Goal: Task Accomplishment & Management: Use online tool/utility

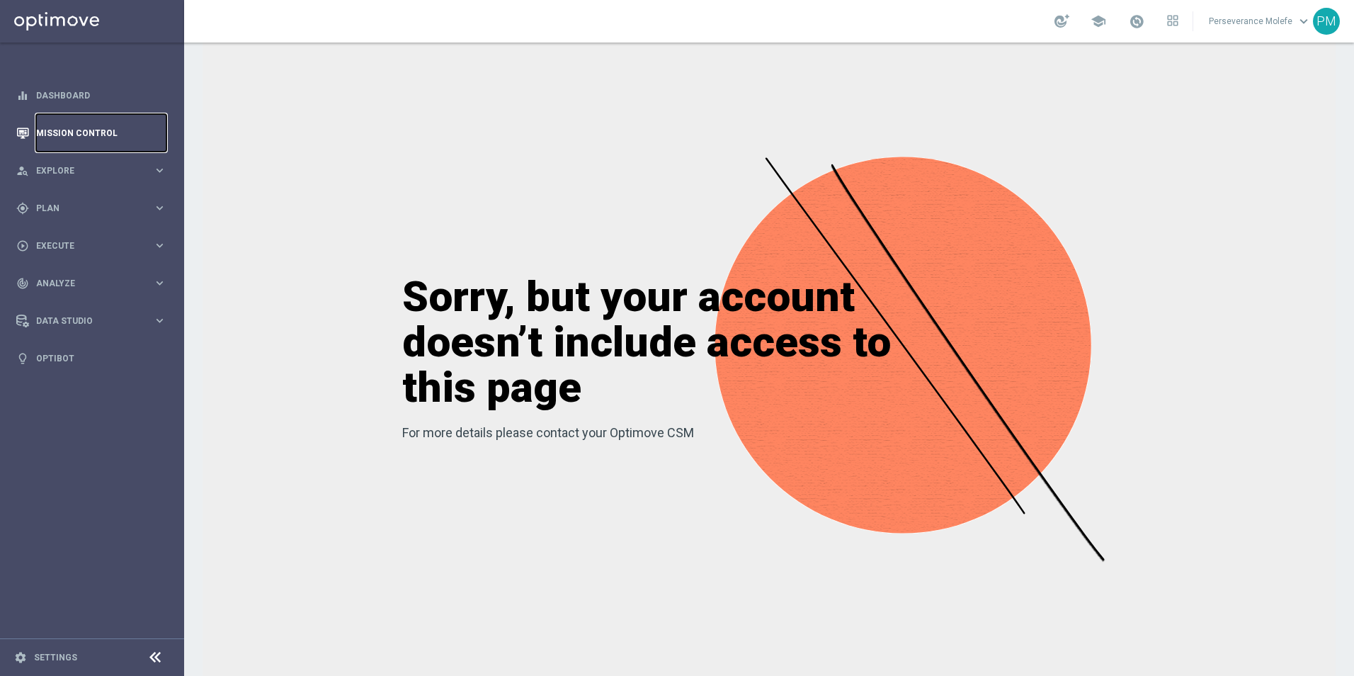
click at [93, 134] on link "Mission Control" at bounding box center [101, 133] width 130 height 38
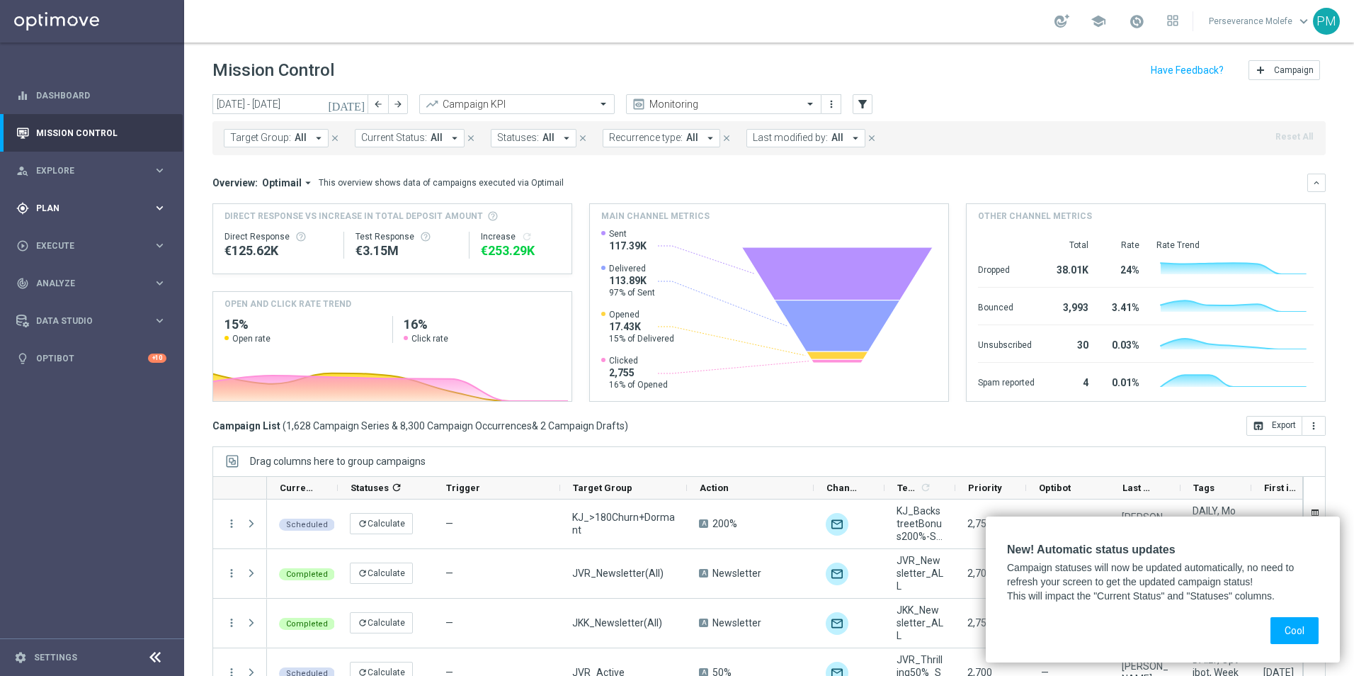
click at [100, 202] on div "gps_fixed Plan" at bounding box center [84, 208] width 137 height 13
click at [59, 161] on div "person_search Explore keyboard_arrow_right" at bounding box center [91, 171] width 183 height 38
click at [60, 247] on link "Customer Model" at bounding box center [92, 242] width 110 height 11
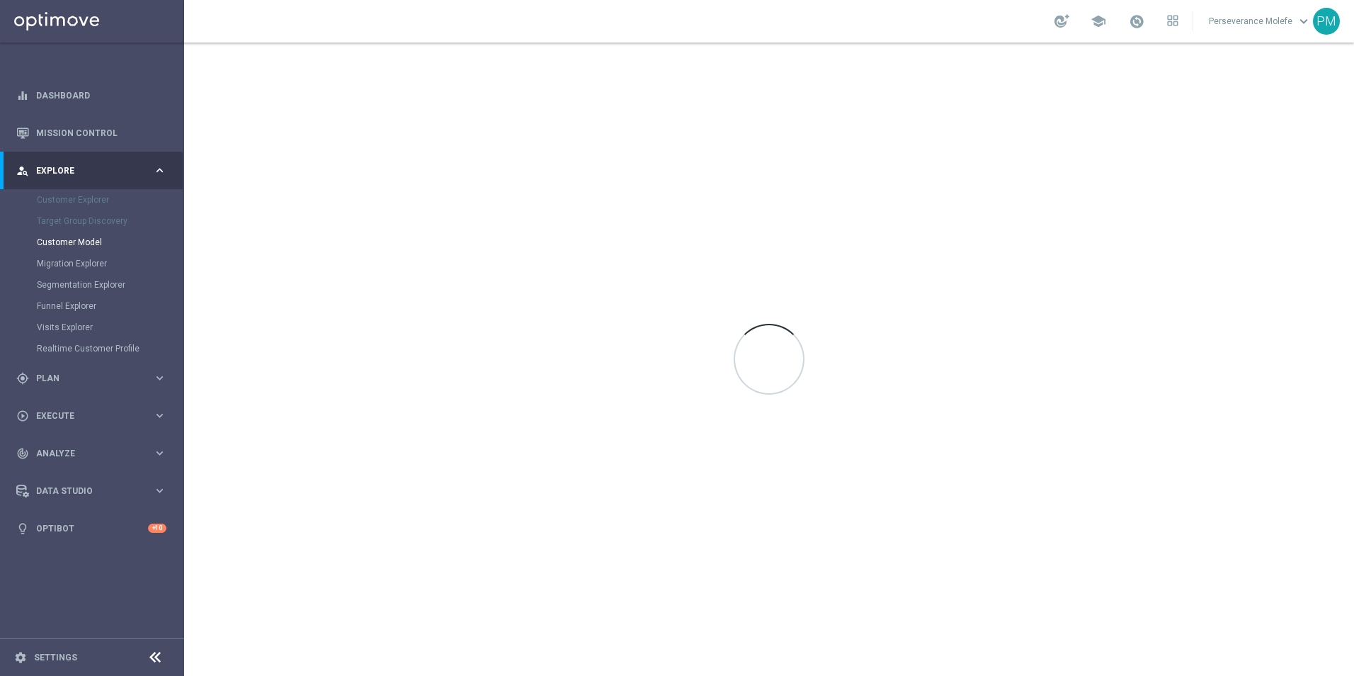
click at [73, 222] on div "Target Group Discovery" at bounding box center [110, 220] width 146 height 21
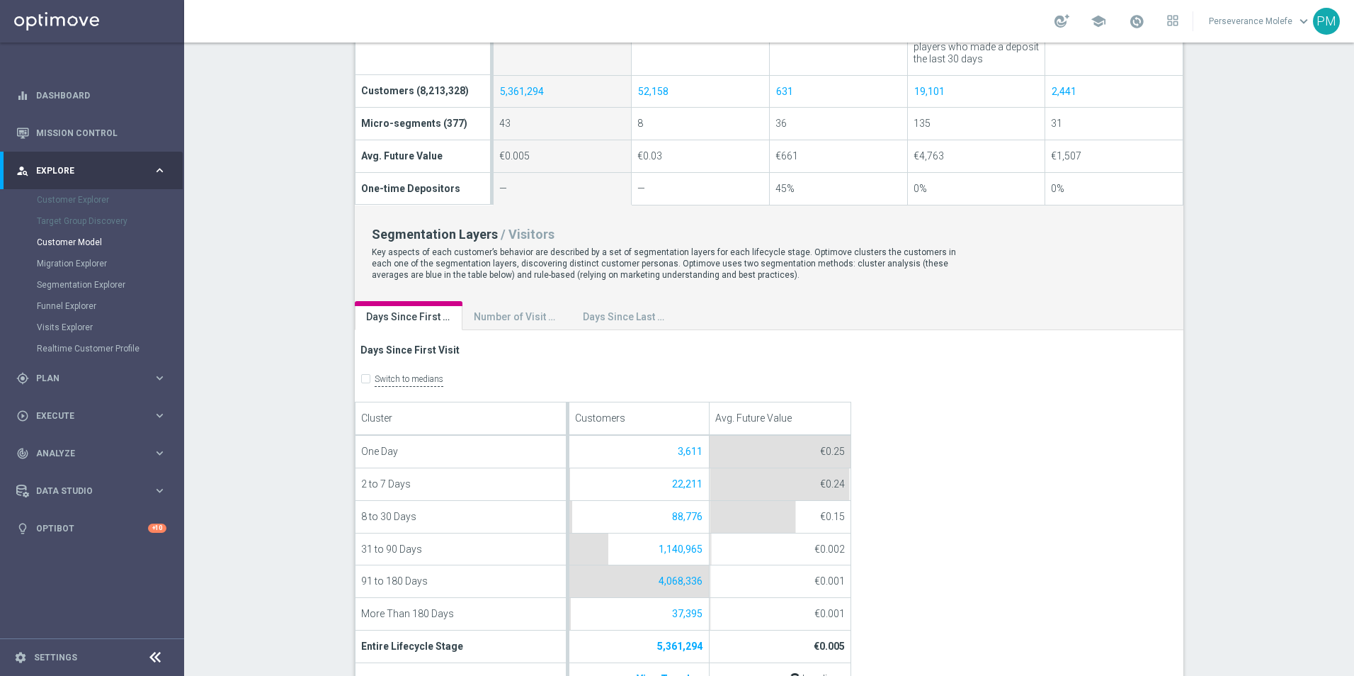
scroll to position [779, 0]
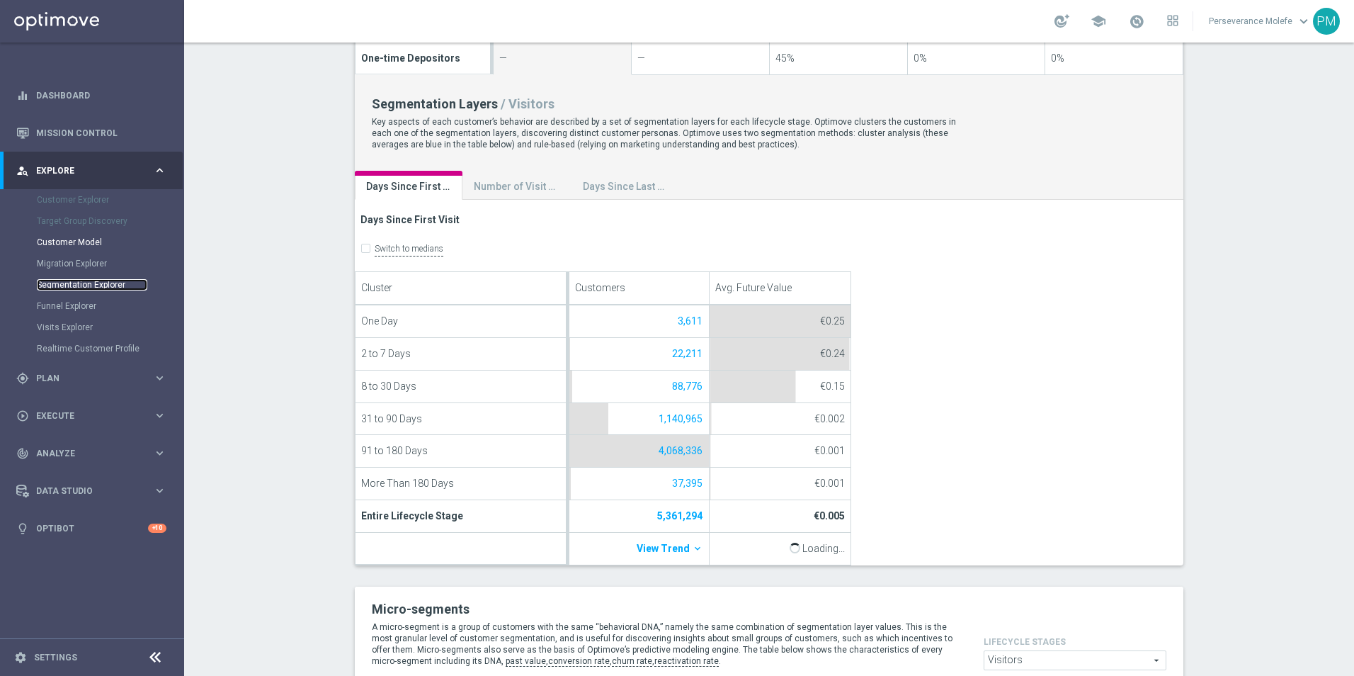
click at [69, 288] on link "Segmentation Explorer" at bounding box center [92, 284] width 110 height 11
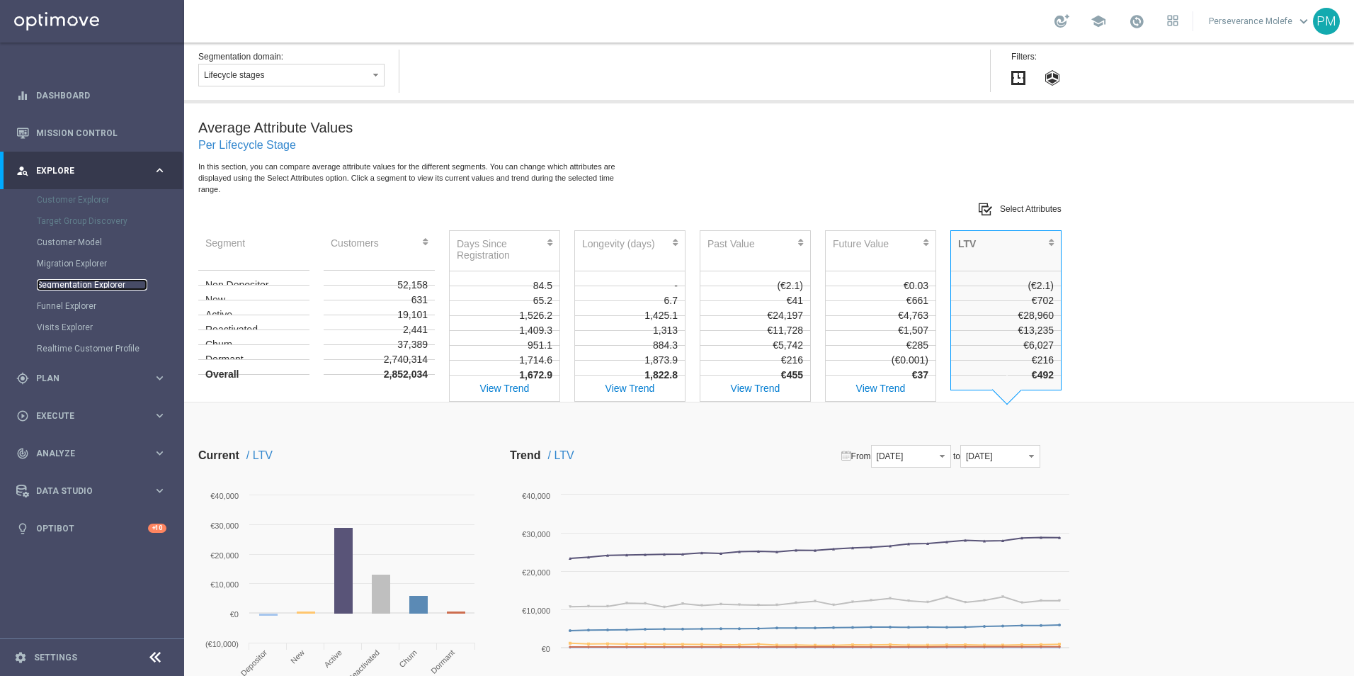
scroll to position [496, 0]
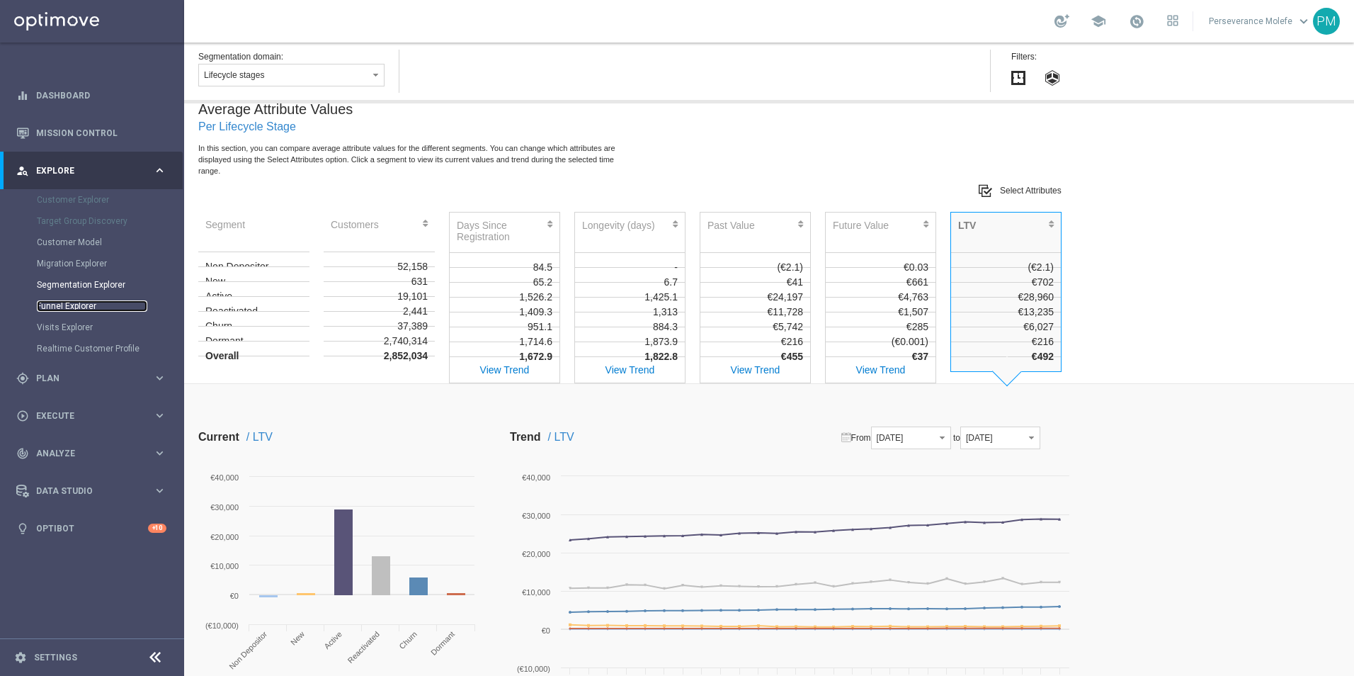
click at [75, 307] on link "Funnel Explorer" at bounding box center [92, 305] width 110 height 11
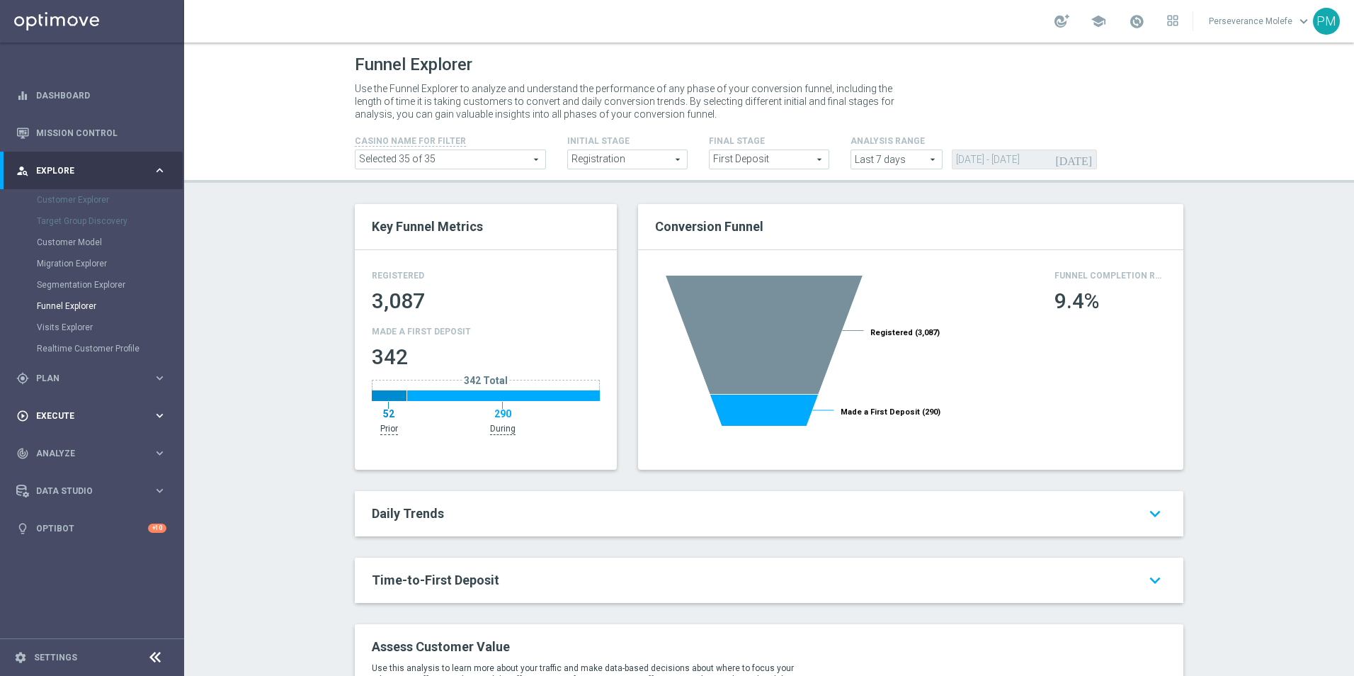
click at [80, 416] on span "Execute" at bounding box center [94, 416] width 117 height 8
click at [89, 275] on link "Campaign Builder" at bounding box center [92, 274] width 110 height 11
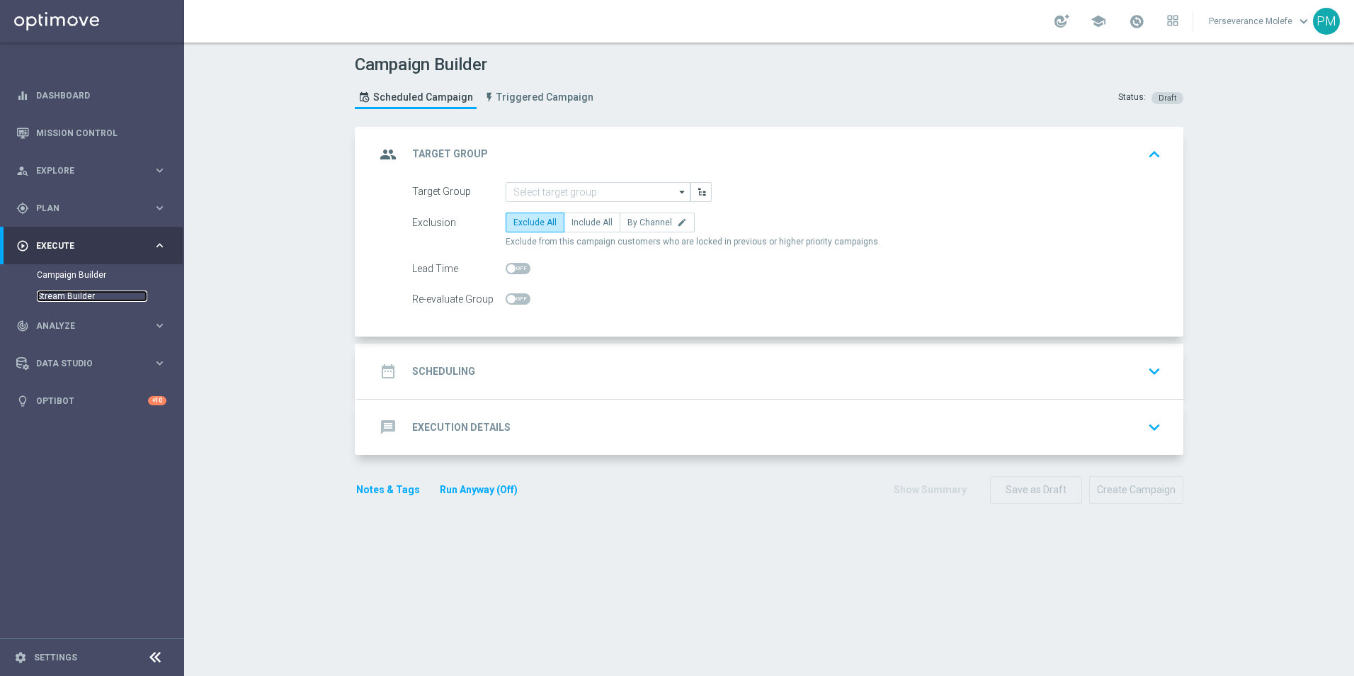
click at [81, 300] on link "Stream Builder" at bounding box center [92, 295] width 110 height 11
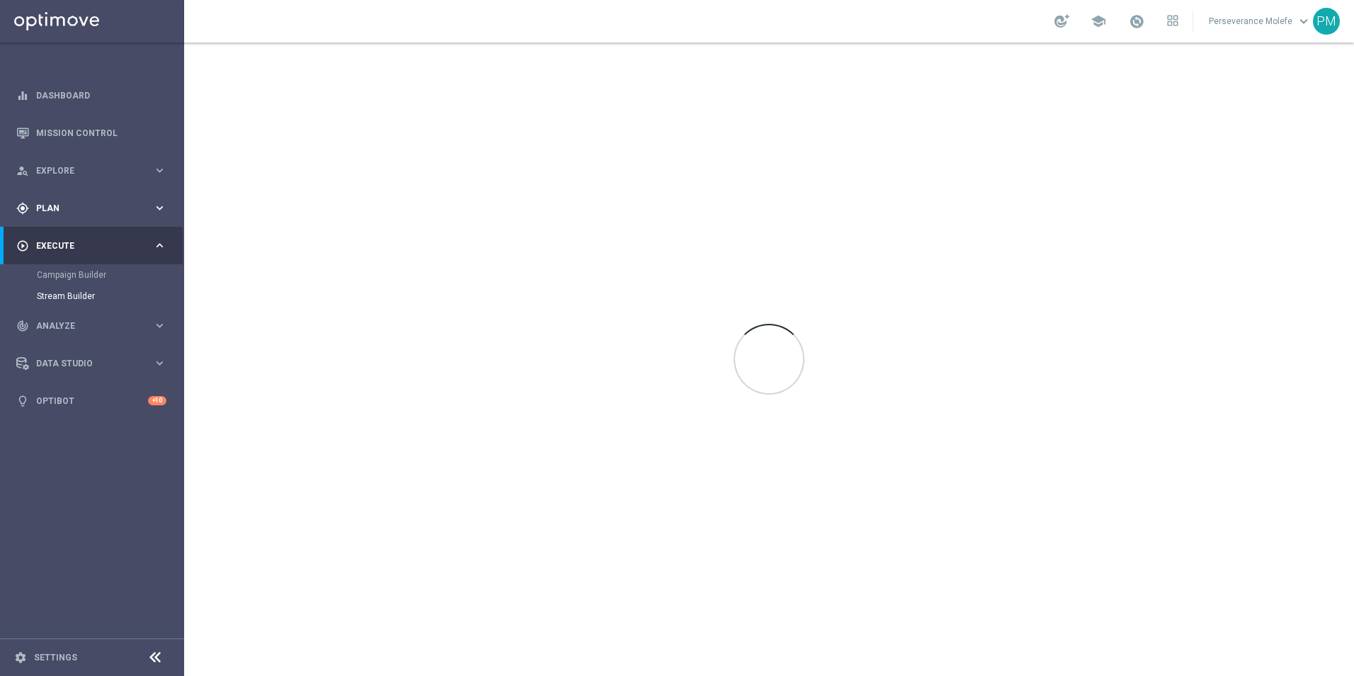
click at [86, 215] on div "gps_fixed Plan keyboard_arrow_right" at bounding box center [91, 208] width 183 height 38
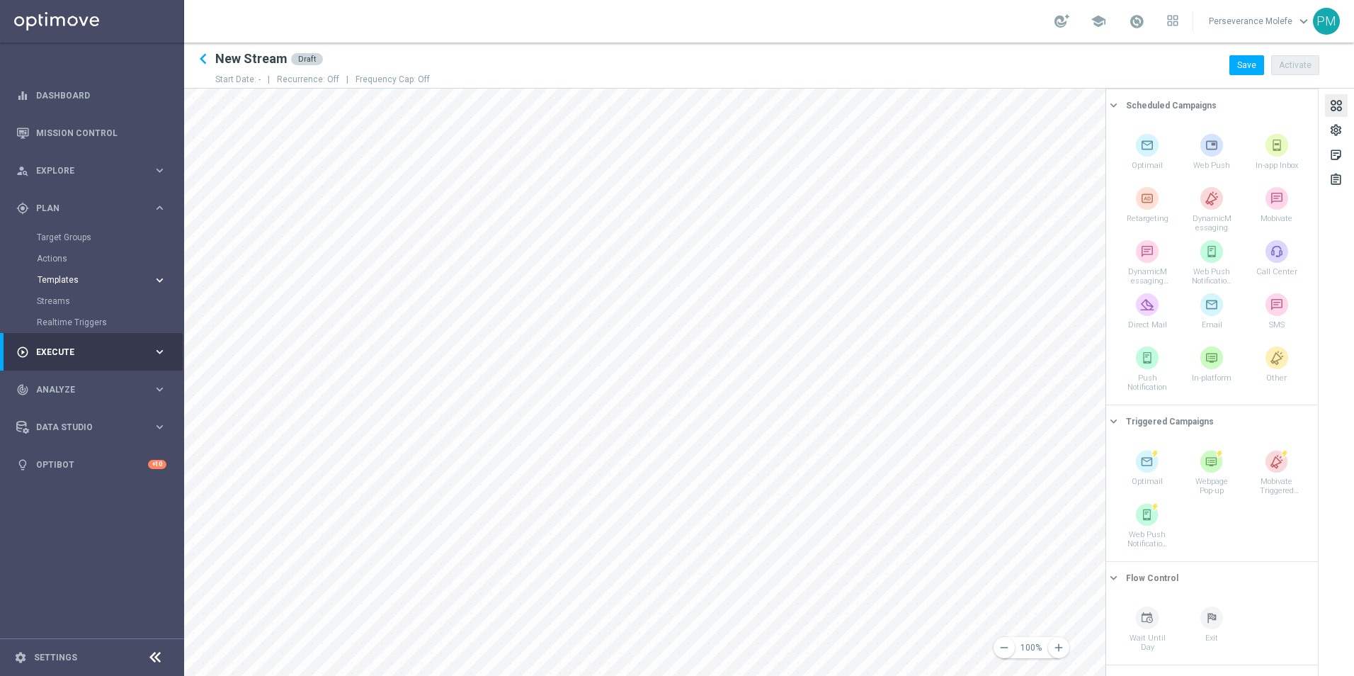
click at [69, 280] on span "Templates" at bounding box center [88, 280] width 101 height 8
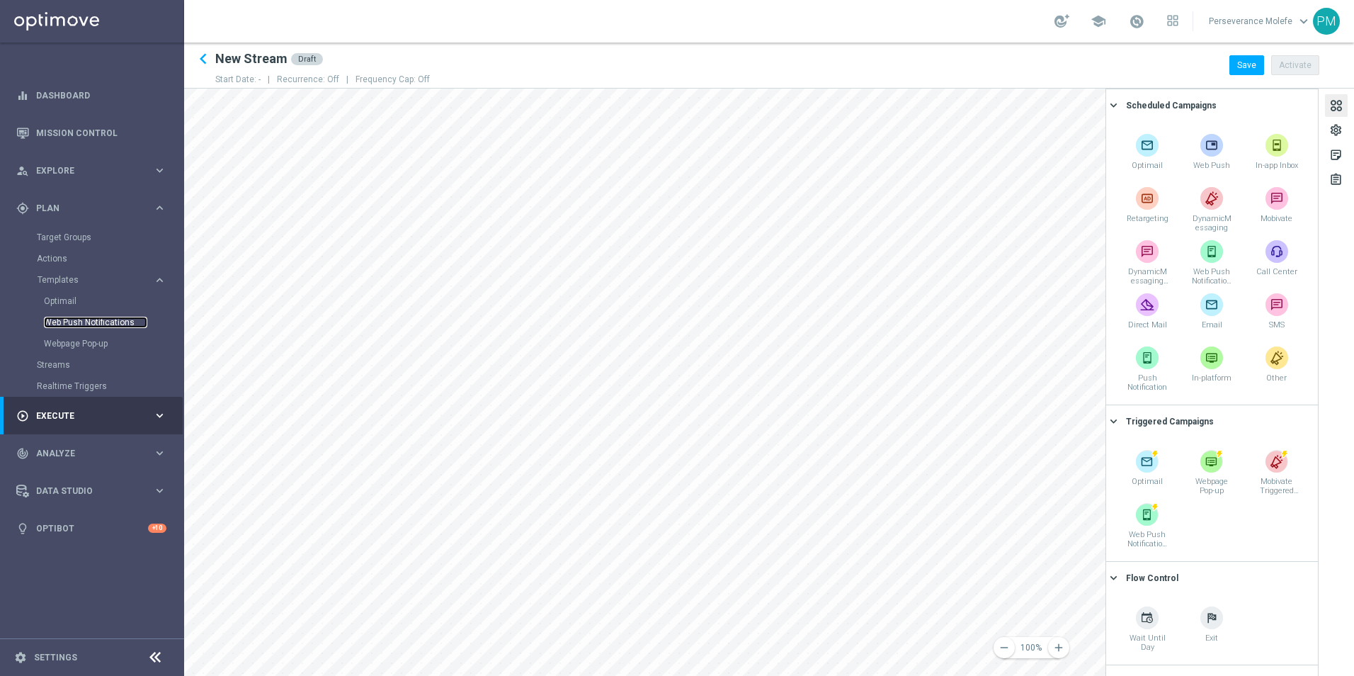
click at [81, 321] on link "Web Push Notifications" at bounding box center [95, 322] width 103 height 11
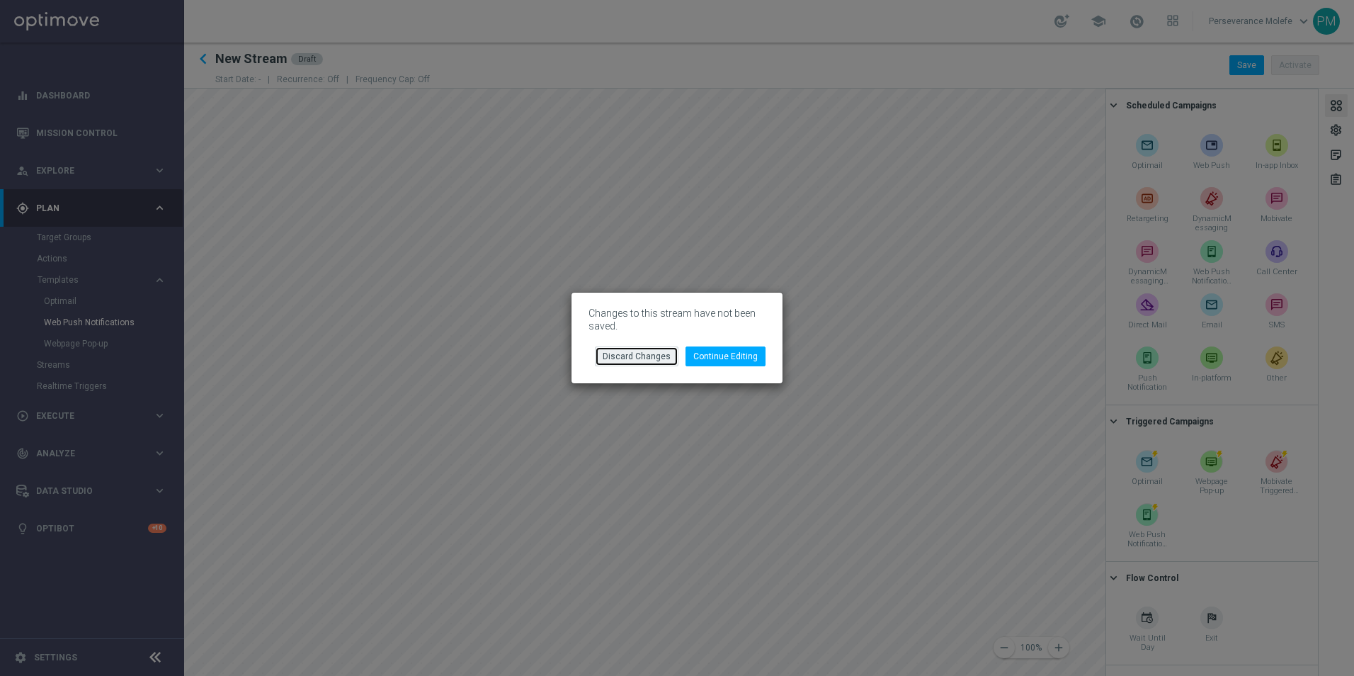
click at [642, 348] on button "Discard Changes" at bounding box center [637, 356] width 84 height 20
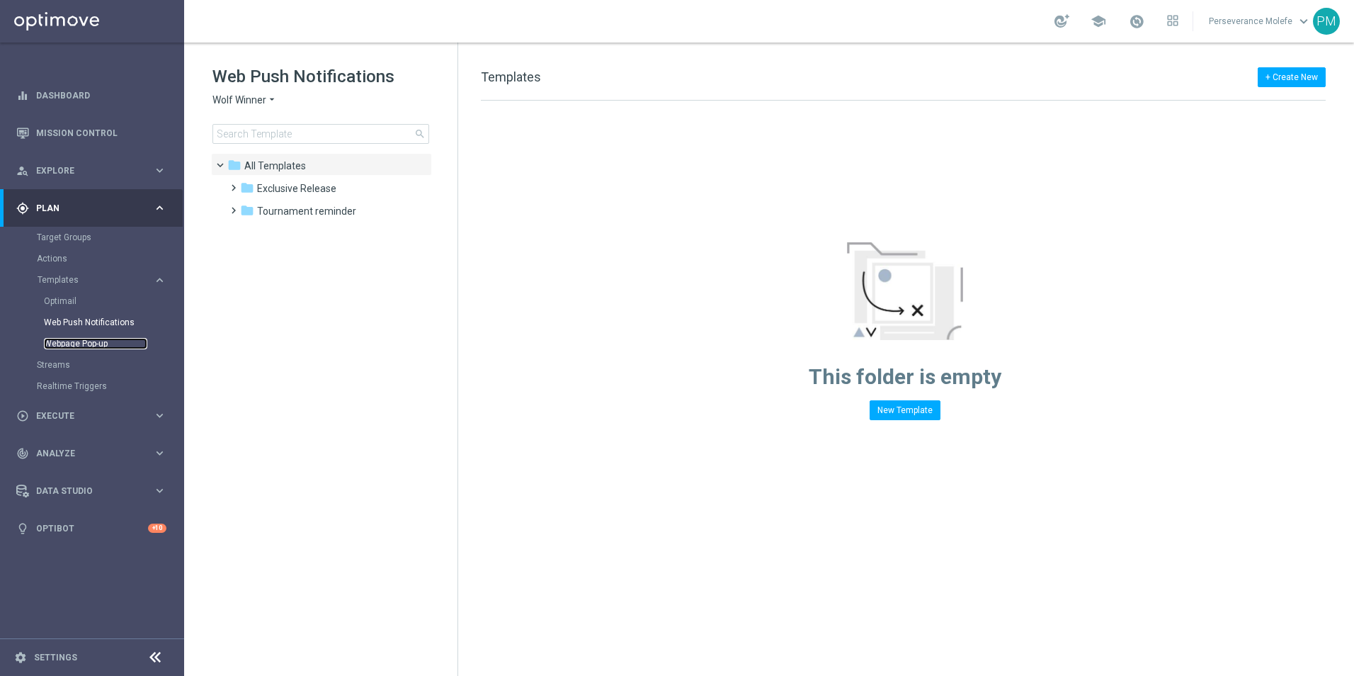
click at [94, 348] on link "Webpage Pop-up" at bounding box center [95, 343] width 103 height 11
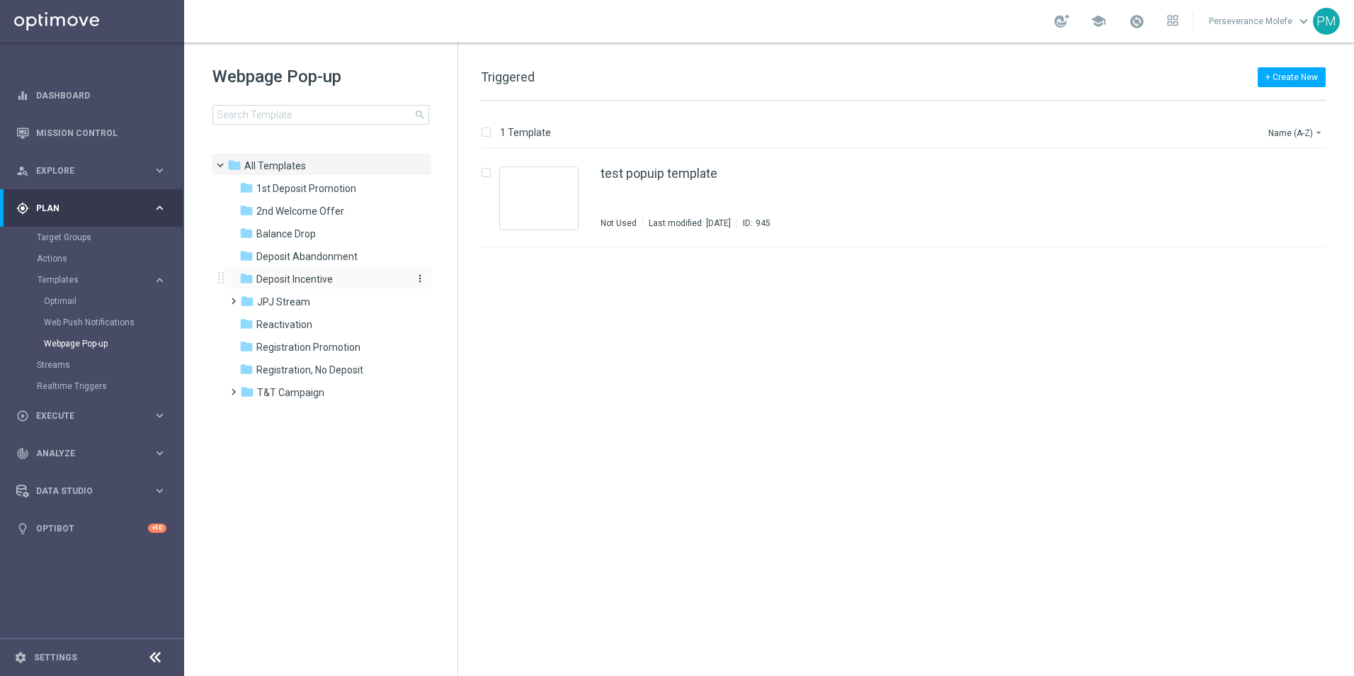
click at [336, 286] on div "folder Deposit Incentive" at bounding box center [320, 279] width 163 height 16
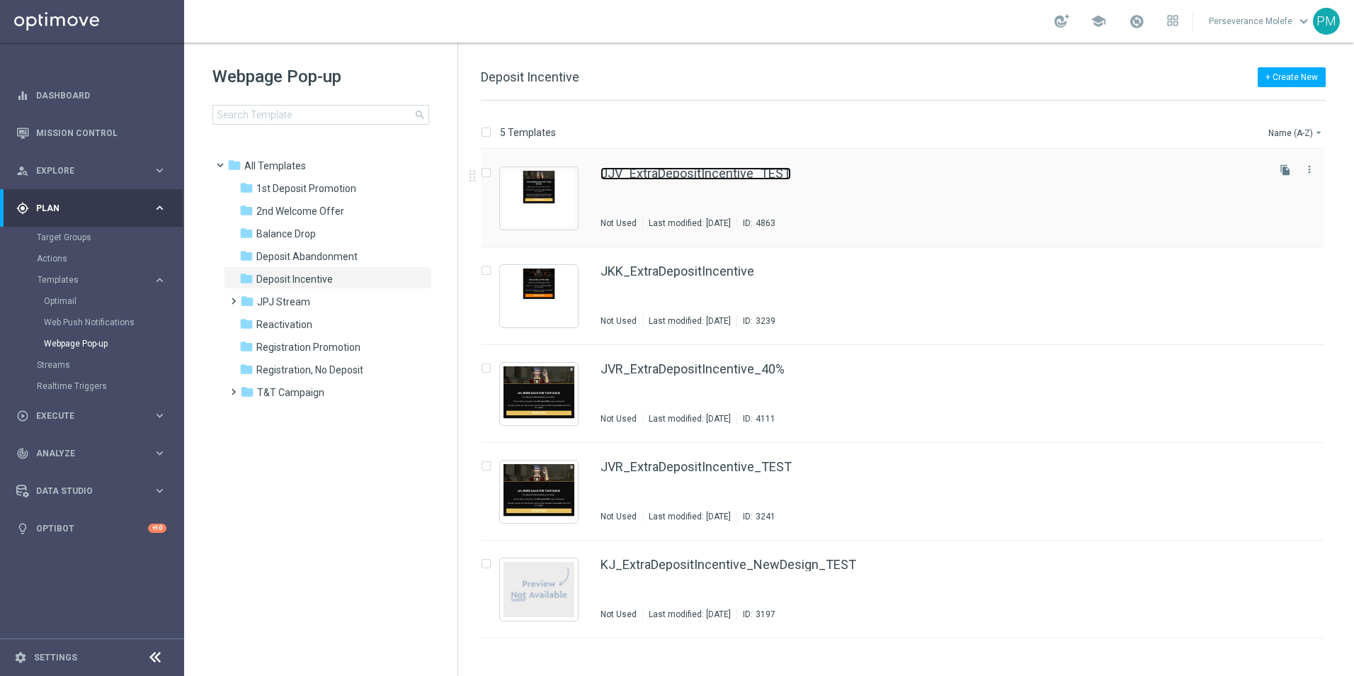
click at [674, 181] on div "JJV_ExtraDepositIncentive_TEST Not Used Last modified: [DATE] ID: 4863" at bounding box center [933, 198] width 664 height 62
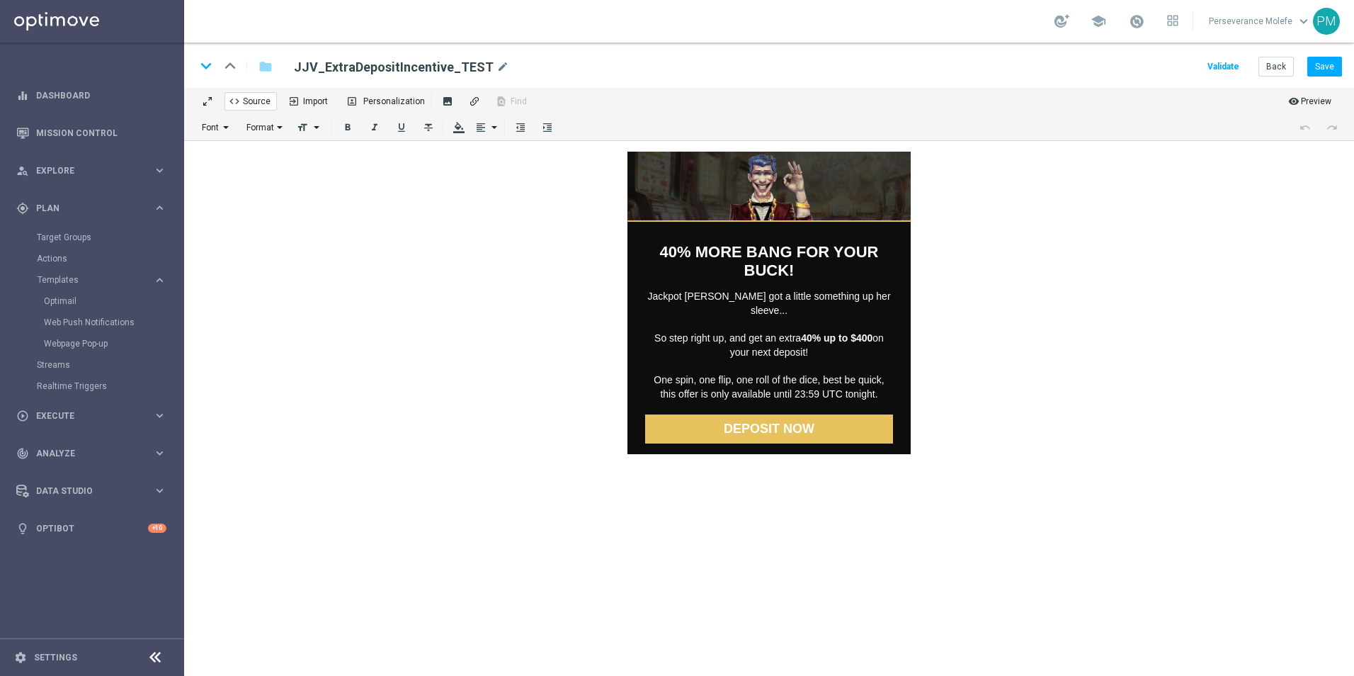
click at [251, 100] on span "Source" at bounding box center [254, 99] width 33 height 13
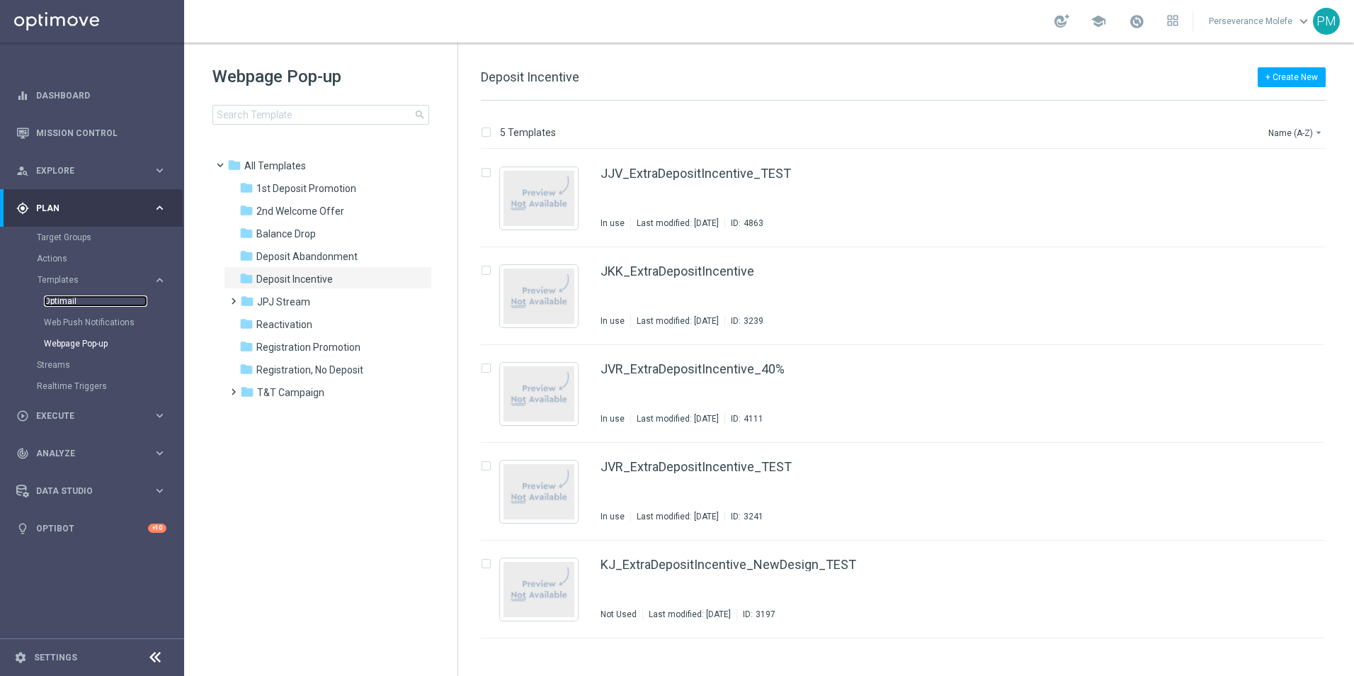
click at [78, 297] on link "Optimail" at bounding box center [95, 300] width 103 height 11
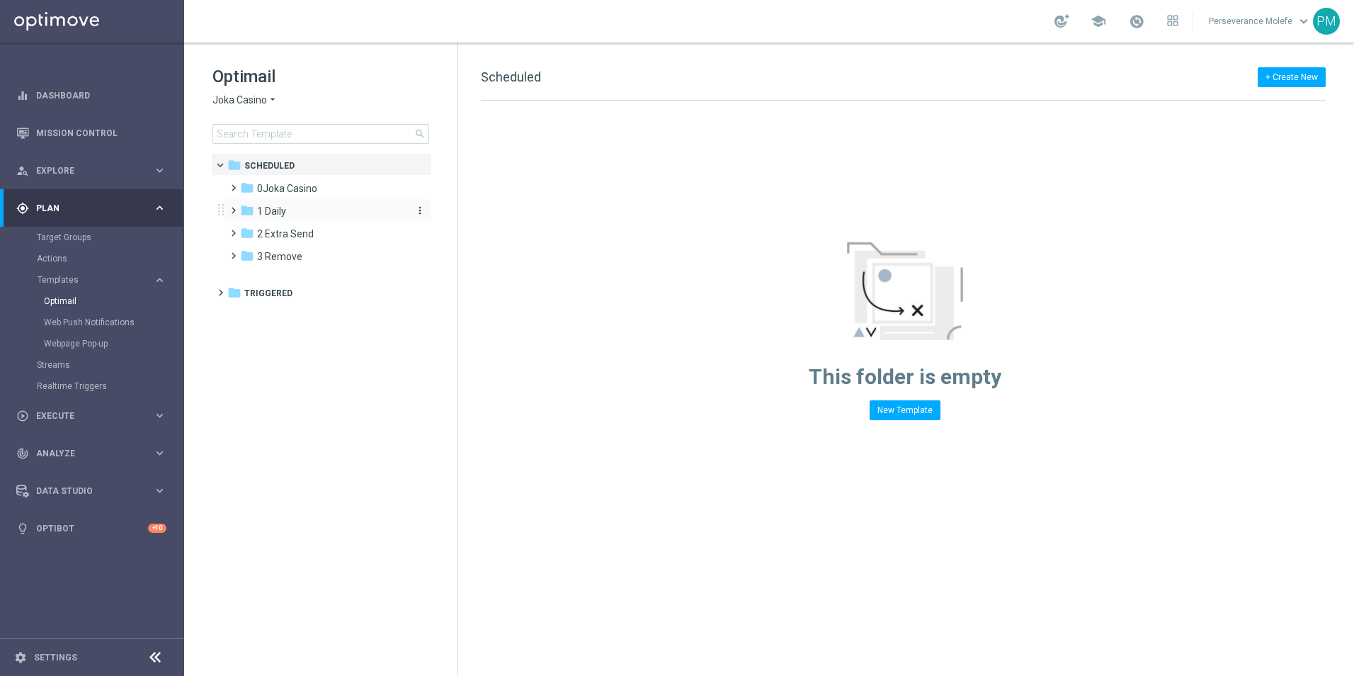
click at [288, 211] on div "folder 1 Daily" at bounding box center [321, 211] width 163 height 16
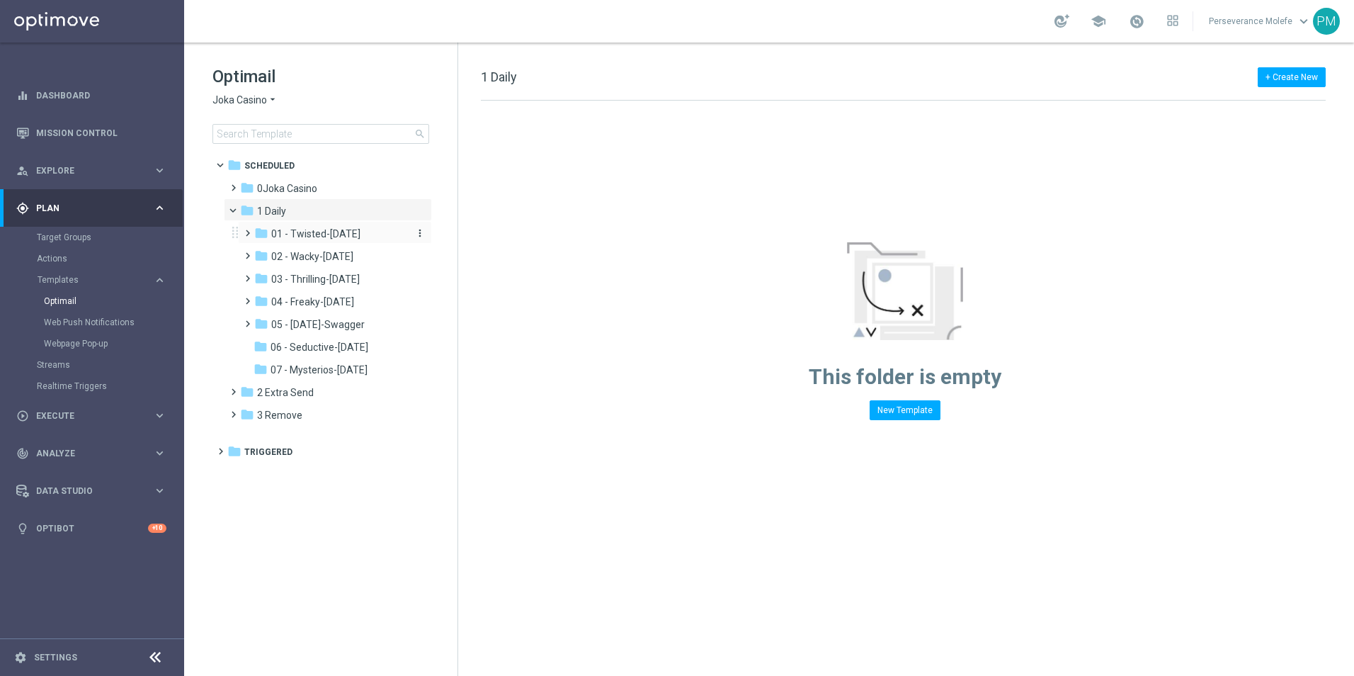
click at [293, 237] on span "01 - Twisted-[DATE]" at bounding box center [315, 233] width 89 height 13
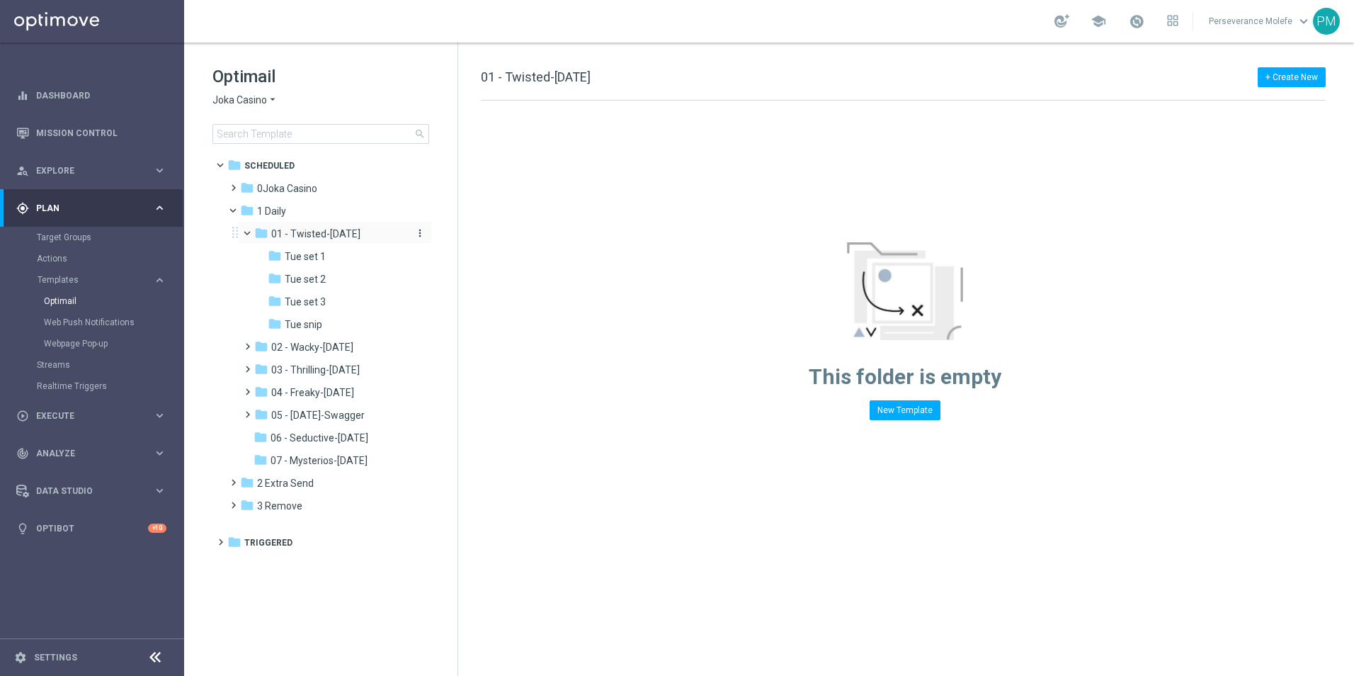
click at [309, 234] on span "01 - Twisted-[DATE]" at bounding box center [315, 233] width 89 height 13
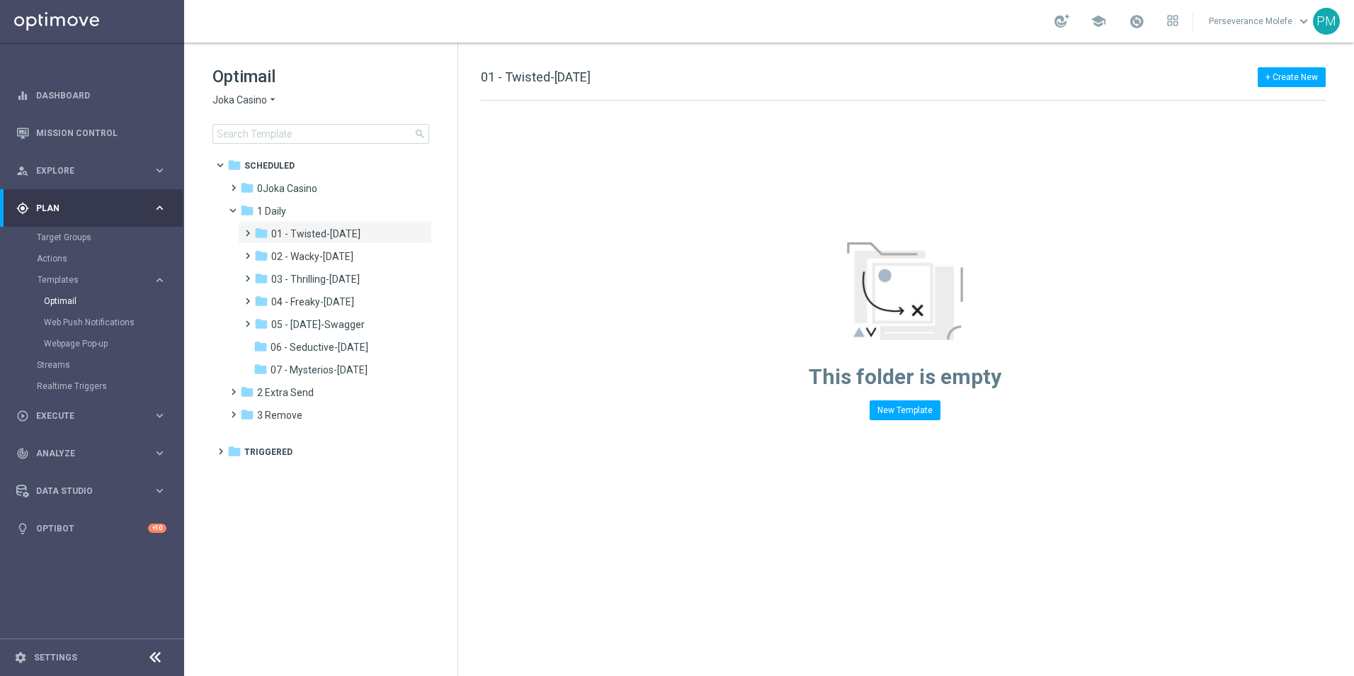
click at [251, 106] on span "Joka Casino" at bounding box center [239, 99] width 55 height 13
click at [0, 0] on span "Casino Joka" at bounding box center [0, 0] width 0 height 0
